Goal: Information Seeking & Learning: Learn about a topic

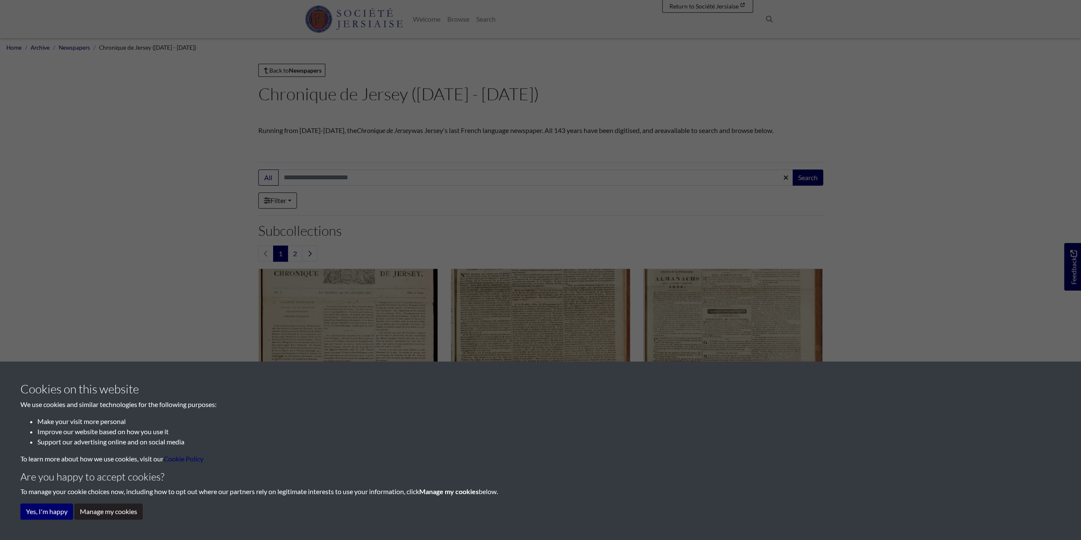
click at [462, 211] on div "Cookies on this website We use cookies and similar technologies for the followi…" at bounding box center [540, 270] width 1081 height 540
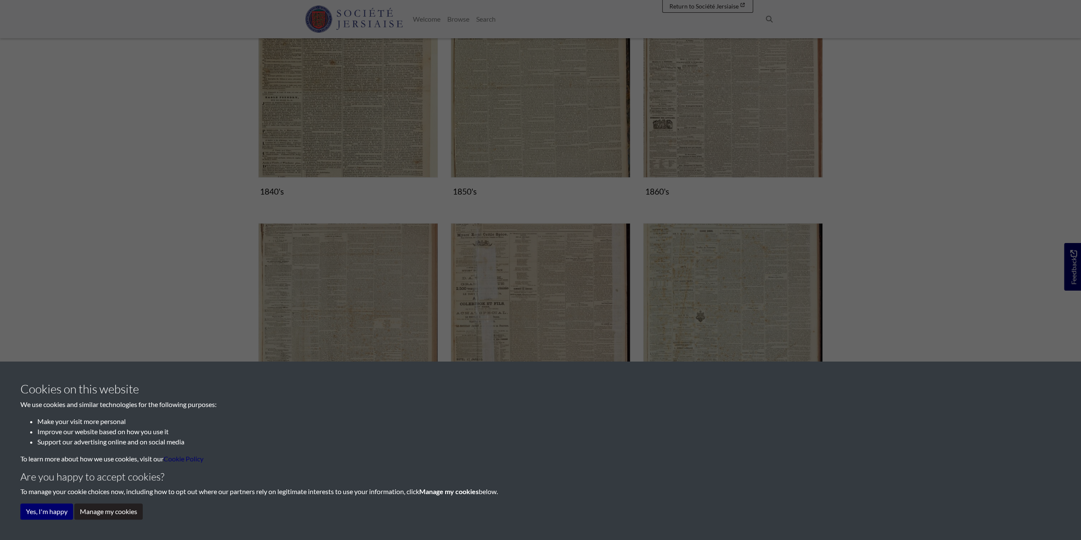
scroll to position [510, 0]
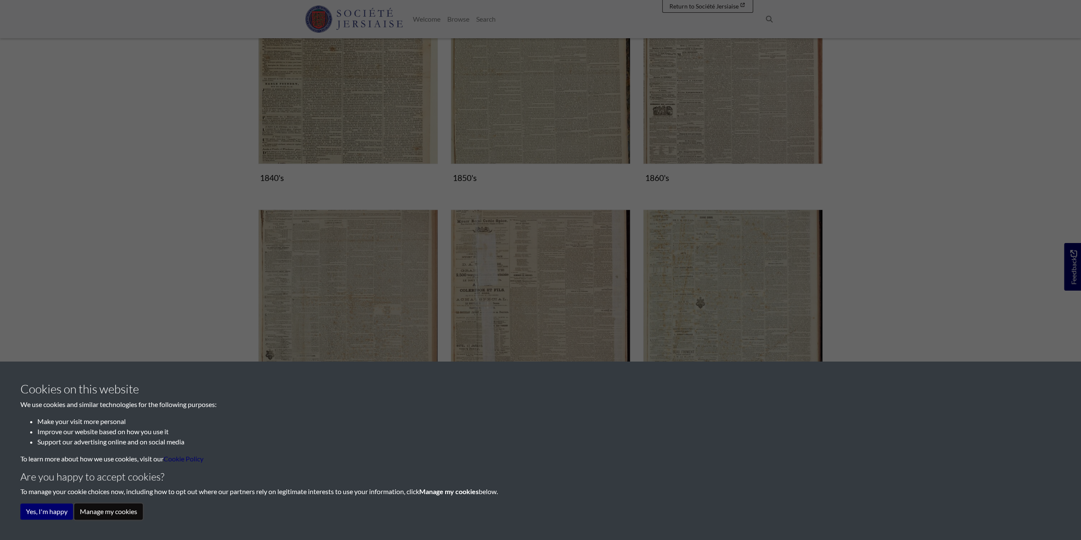
click at [104, 513] on button "Manage my cookies" at bounding box center [108, 511] width 68 height 16
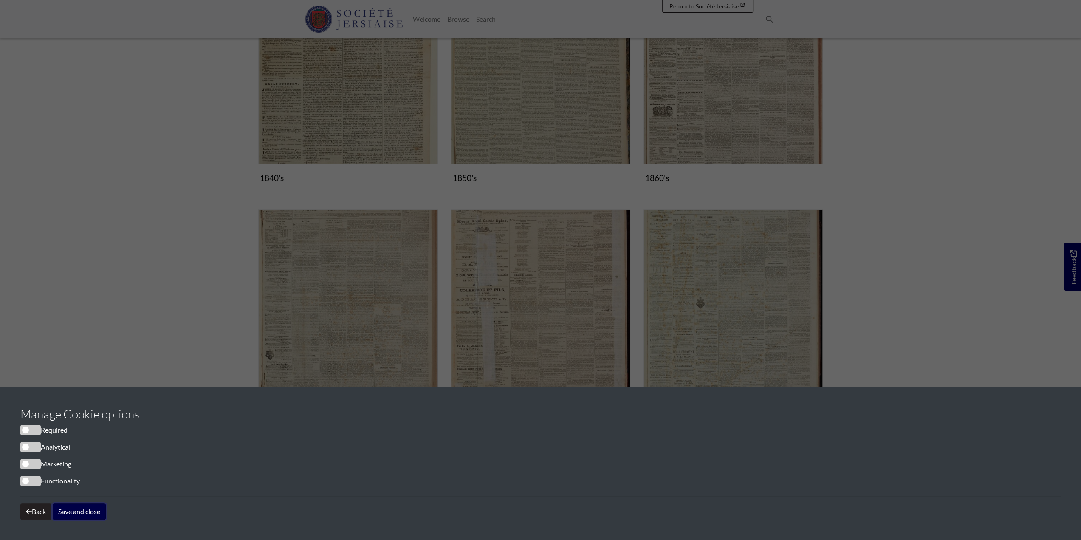
click at [65, 510] on button "Save and close" at bounding box center [79, 511] width 53 height 16
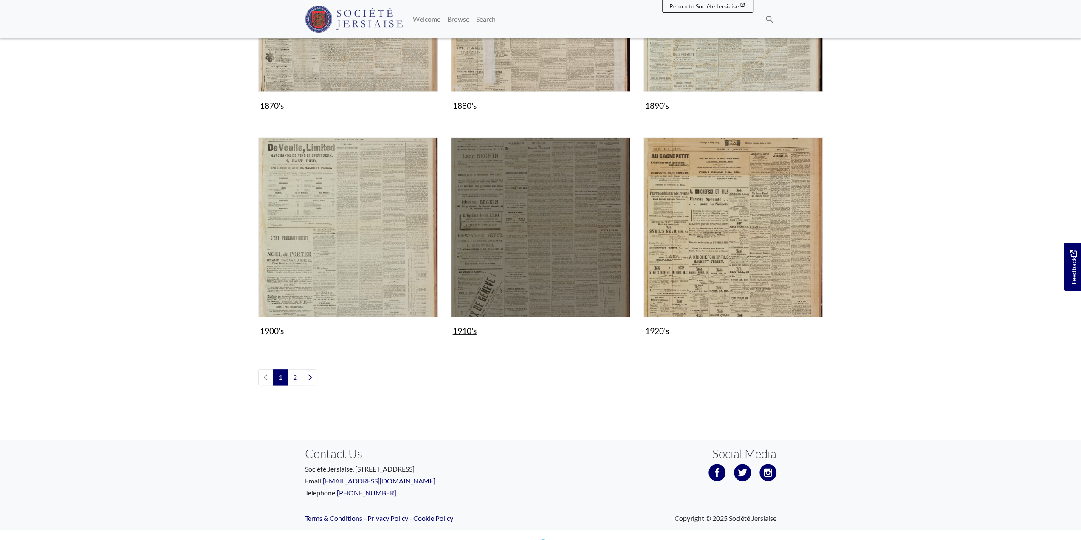
scroll to position [819, 0]
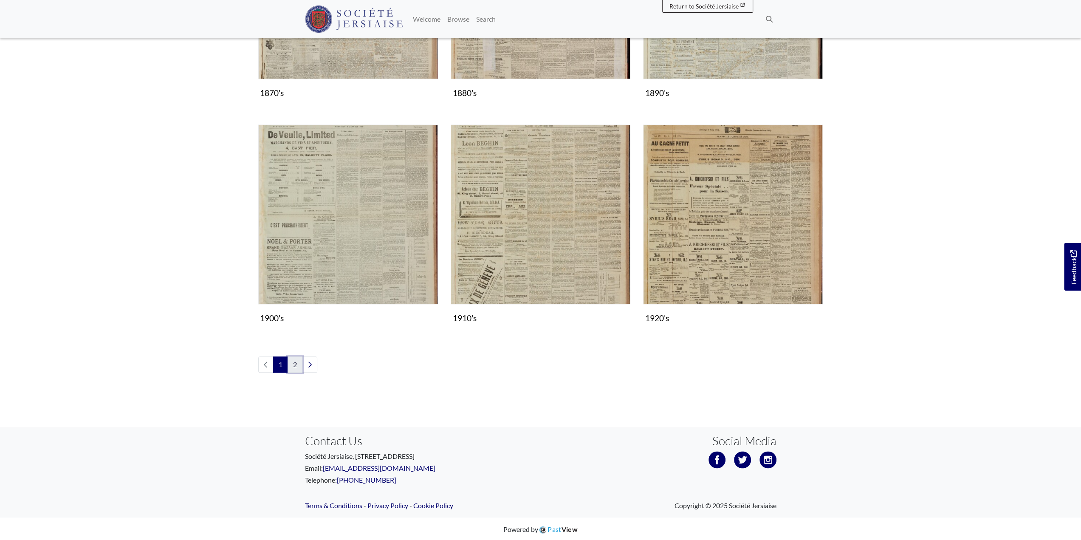
click at [295, 363] on link "2" at bounding box center [294, 364] width 15 height 16
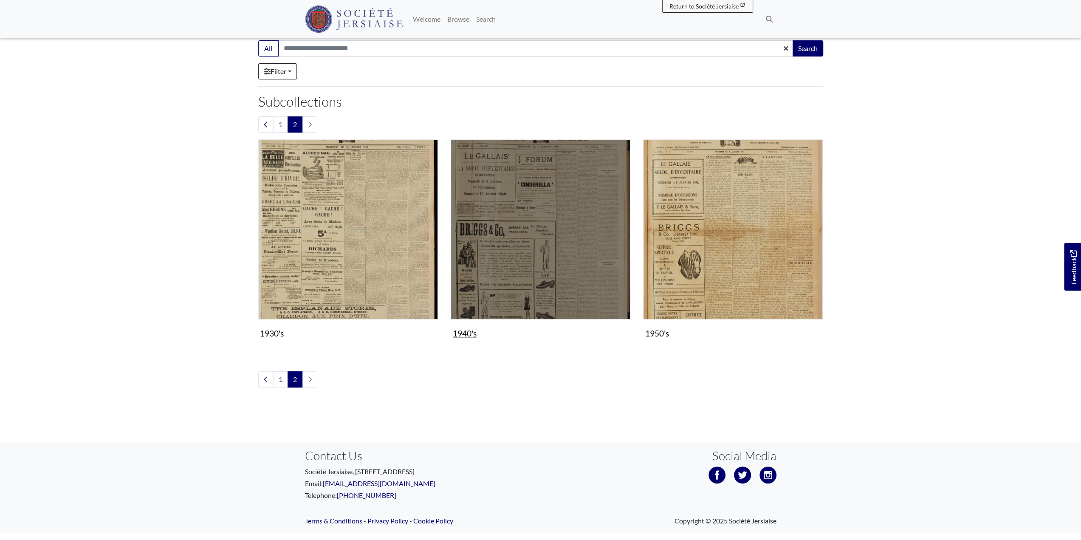
scroll to position [144, 0]
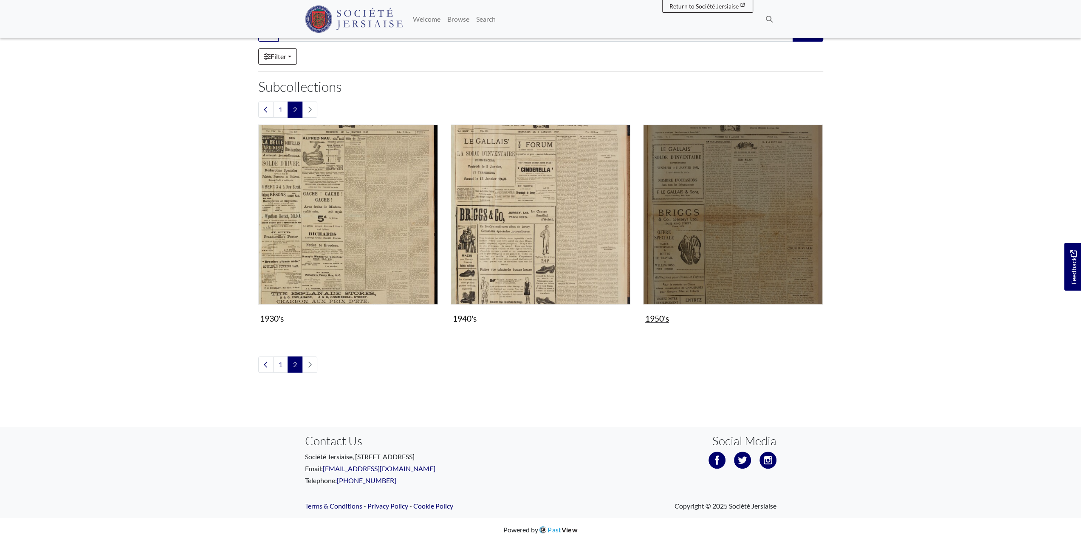
click at [754, 239] on img "Subcollection" at bounding box center [733, 214] width 180 height 180
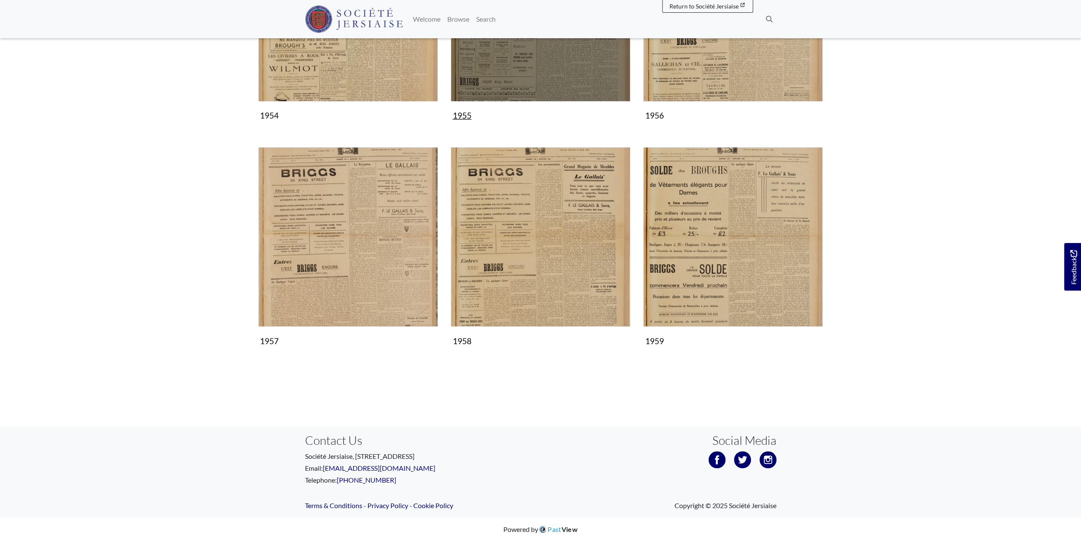
scroll to position [484, 0]
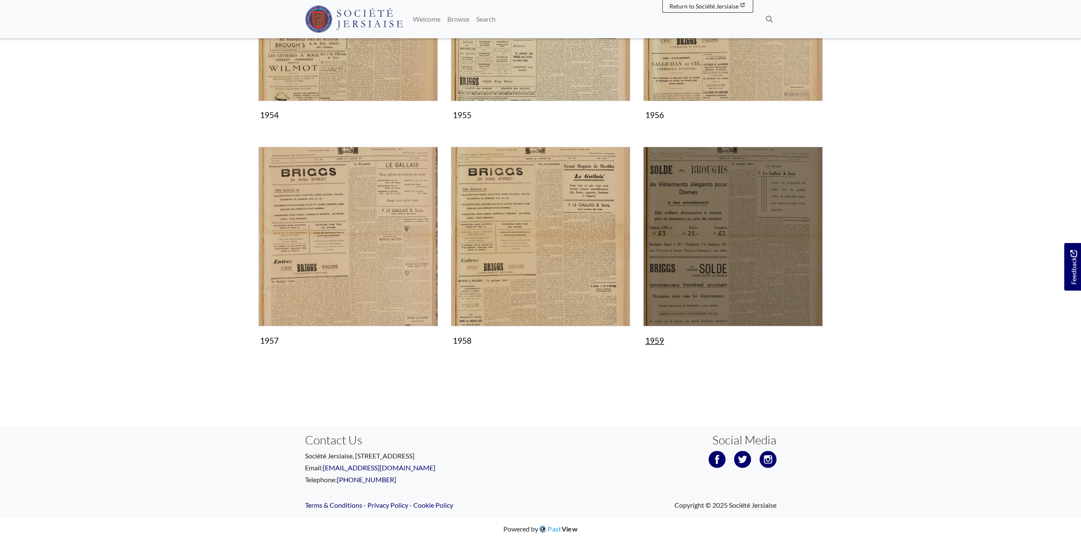
click at [743, 270] on img "Subcollection" at bounding box center [733, 236] width 180 height 180
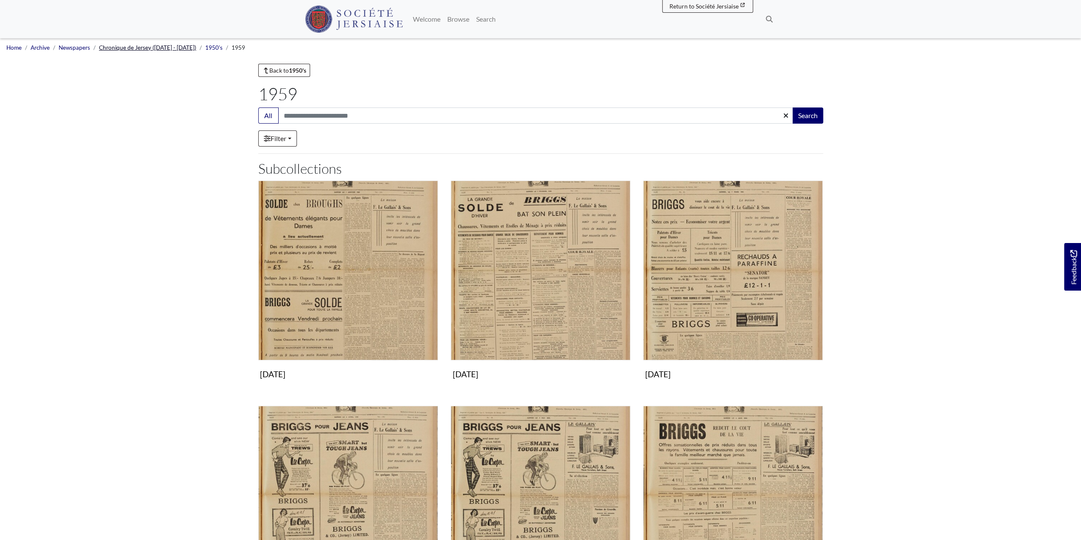
click at [147, 48] on link "Chronique de Jersey (1814 - 1959)" at bounding box center [147, 47] width 97 height 7
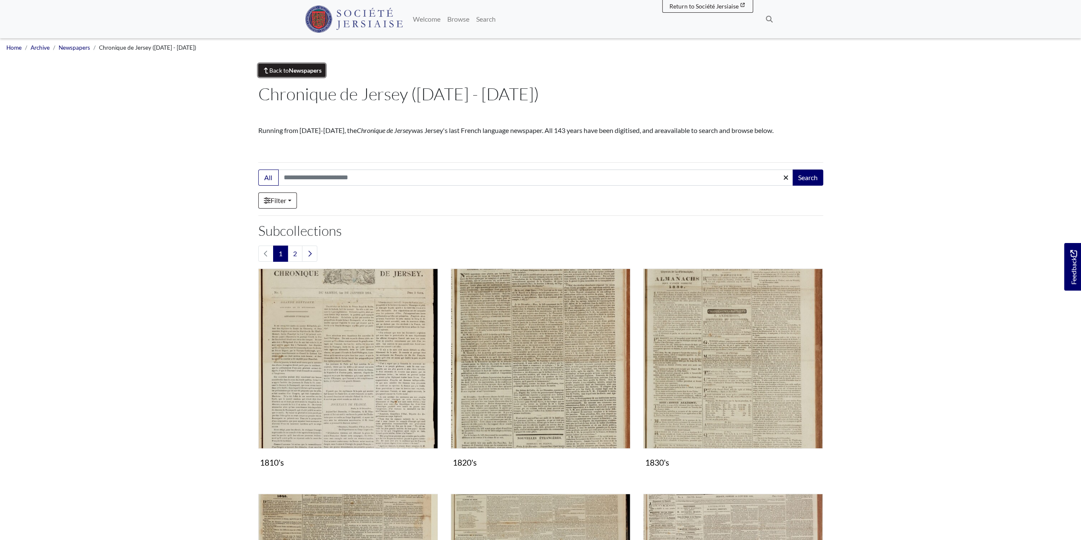
click at [284, 71] on link "Back to Newspapers" at bounding box center [292, 70] width 68 height 13
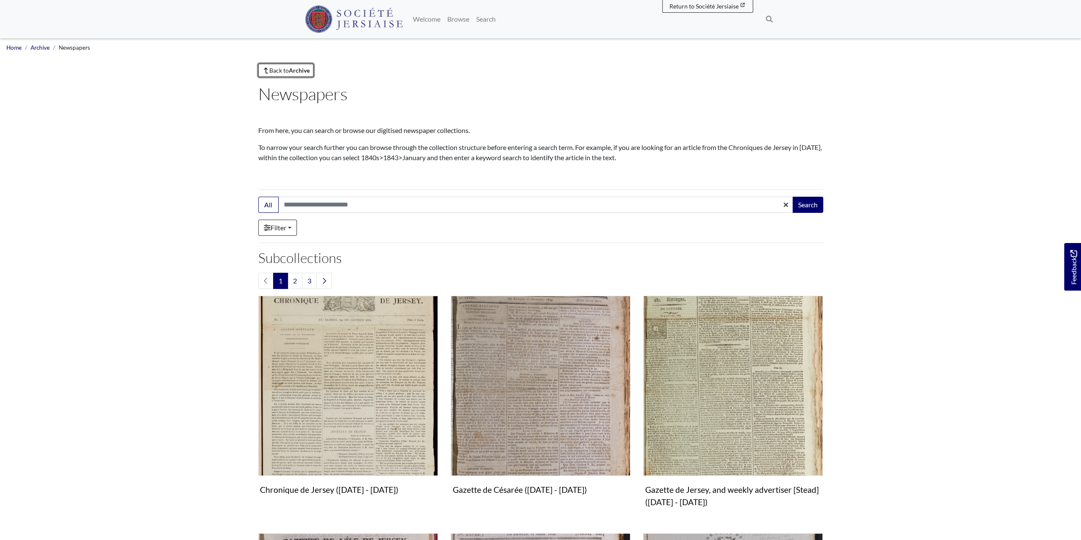
click at [284, 71] on link "Back to Archive" at bounding box center [286, 70] width 56 height 13
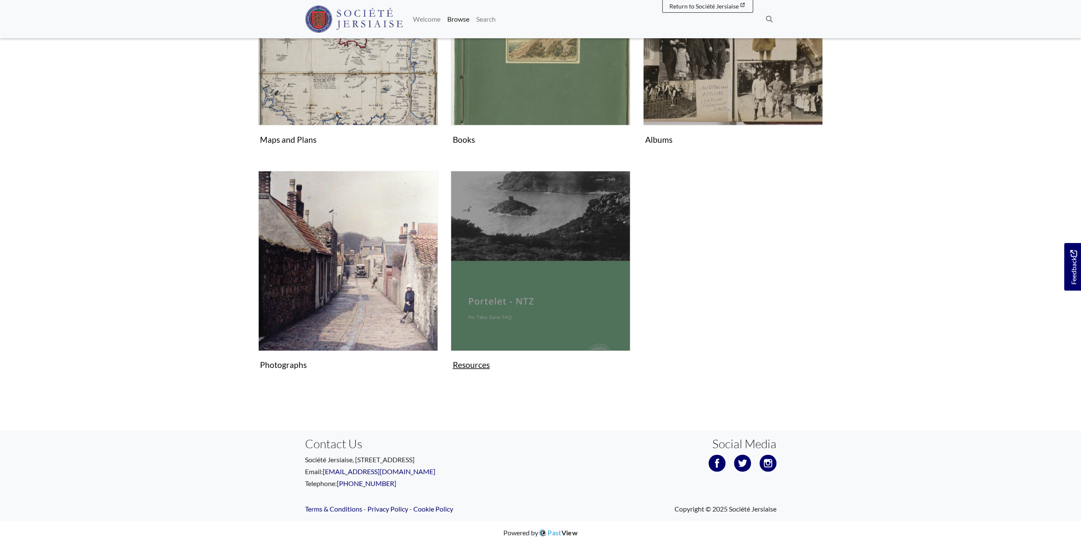
scroll to position [477, 0]
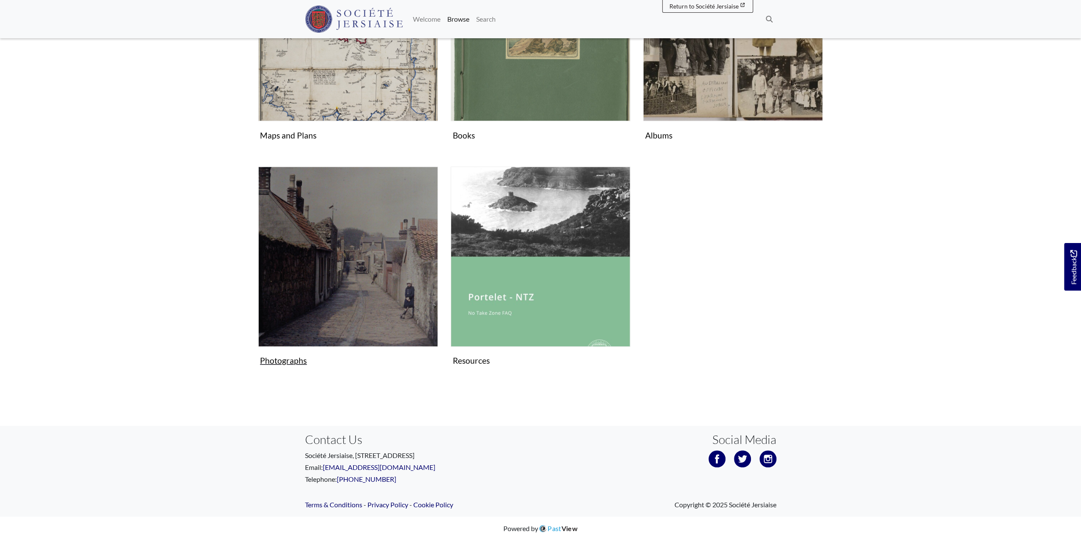
click at [367, 287] on img "Subcollection" at bounding box center [348, 256] width 180 height 180
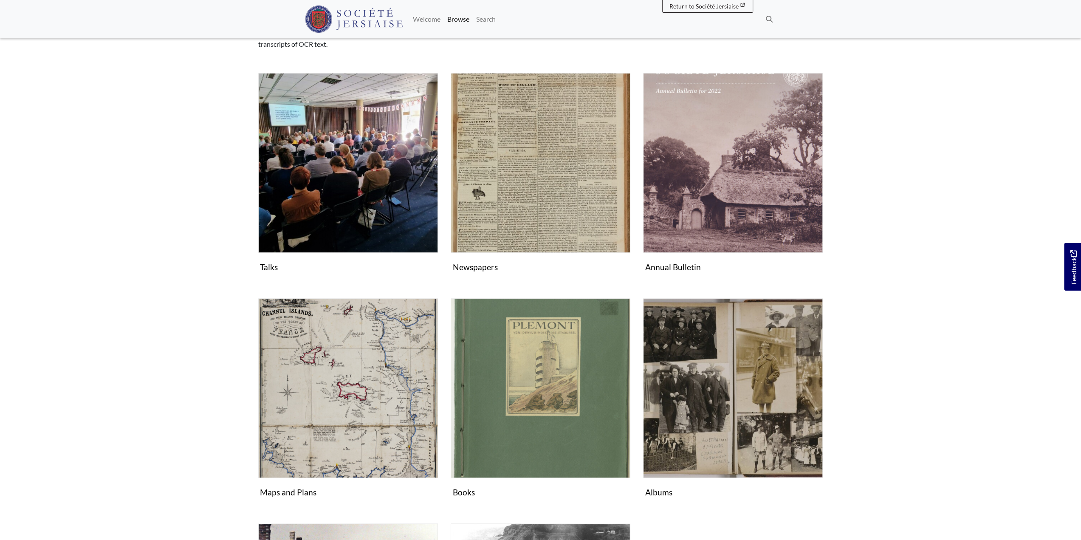
scroll to position [95, 0]
